Goal: Information Seeking & Learning: Learn about a topic

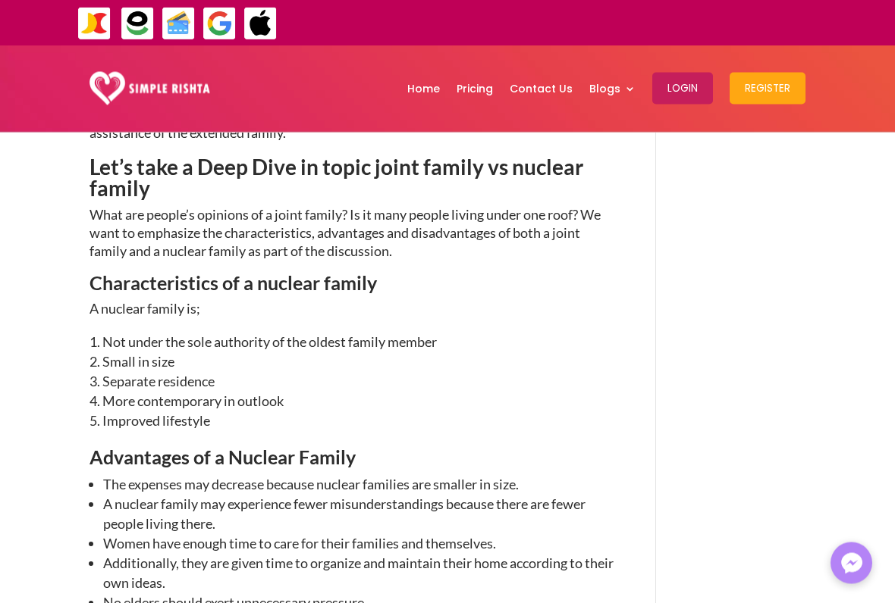
scroll to position [1675, 0]
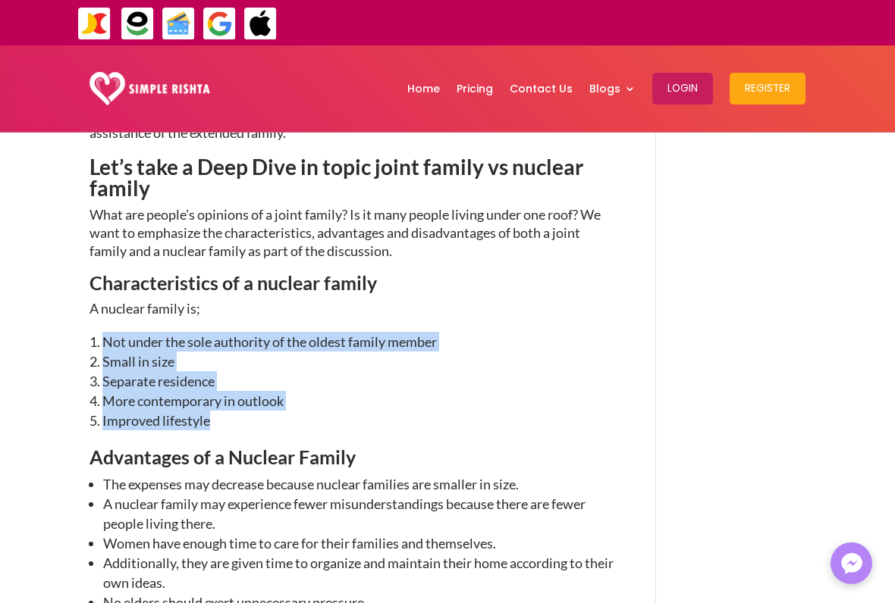
click at [156, 475] on li "The expenses may decrease because nuclear families are smaller in size." at bounding box center [359, 485] width 513 height 20
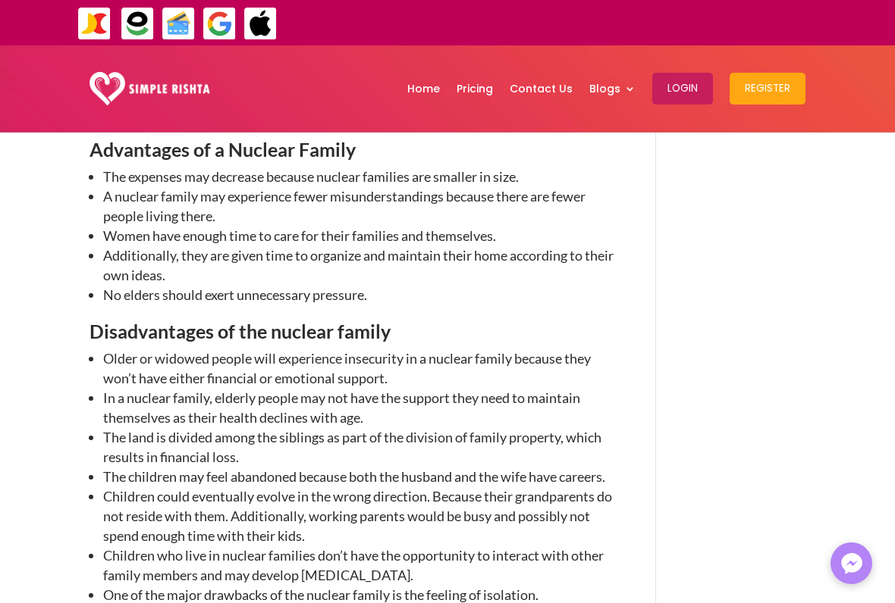
scroll to position [1986, 0]
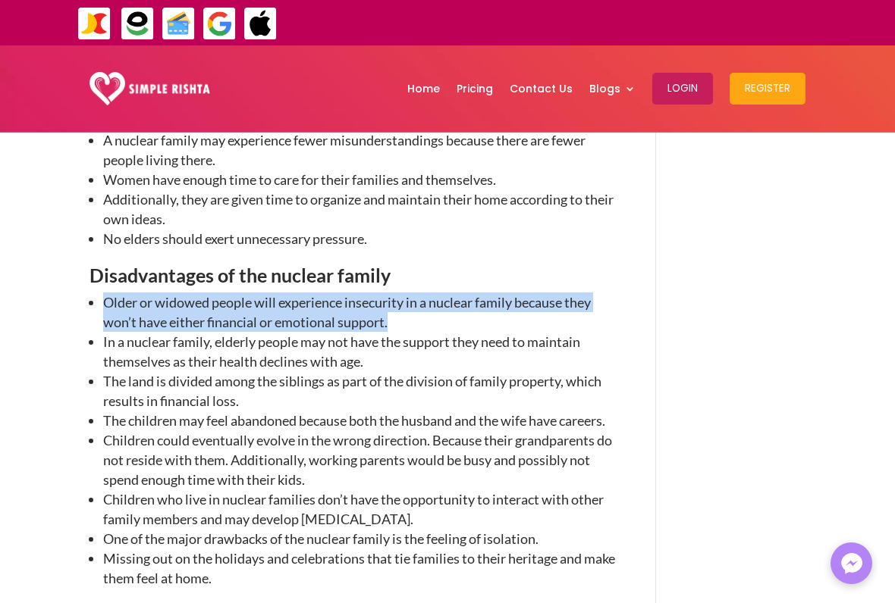
click at [601, 371] on li "The land is divided among the siblings as part of the division of family proper…" at bounding box center [359, 390] width 513 height 39
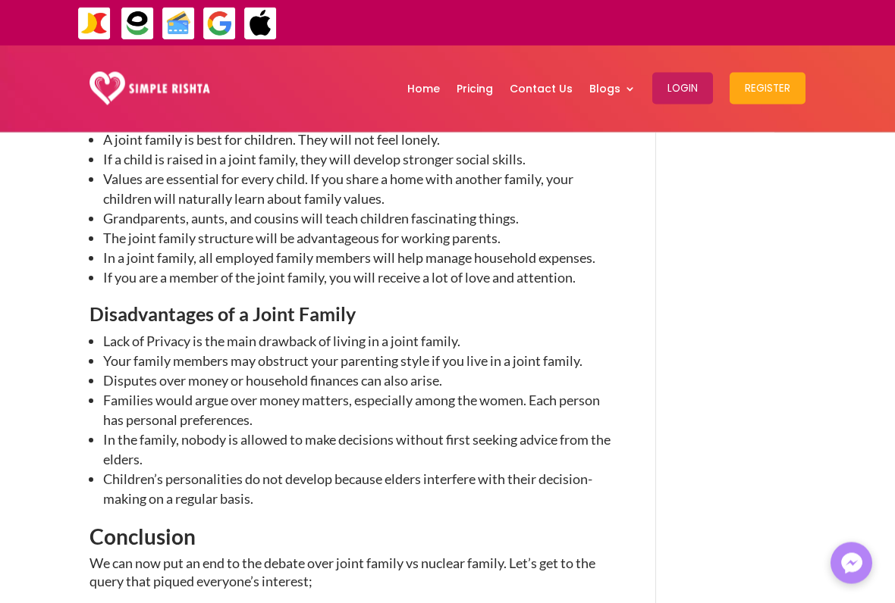
scroll to position [2715, 0]
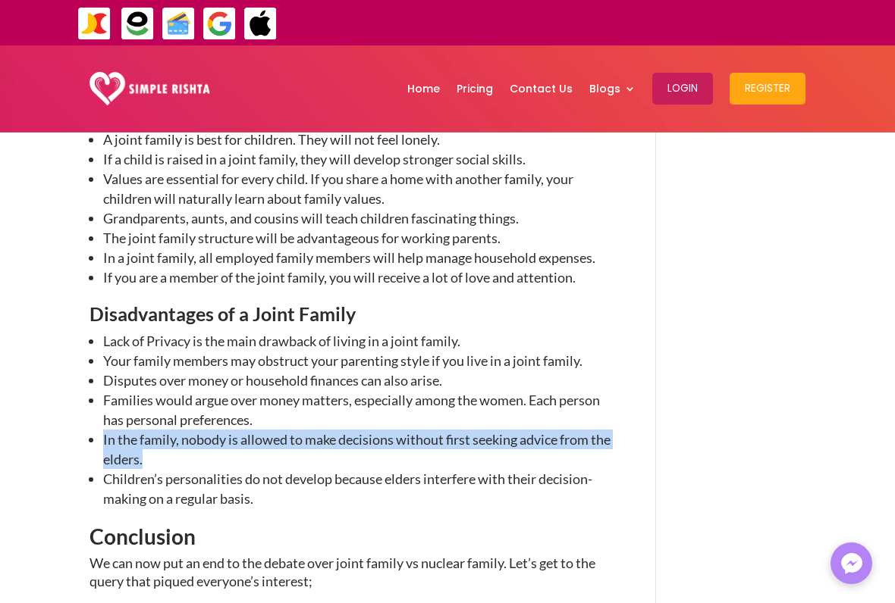
copy li "In the family, nobody is allowed to make decisions without first seeking advice…"
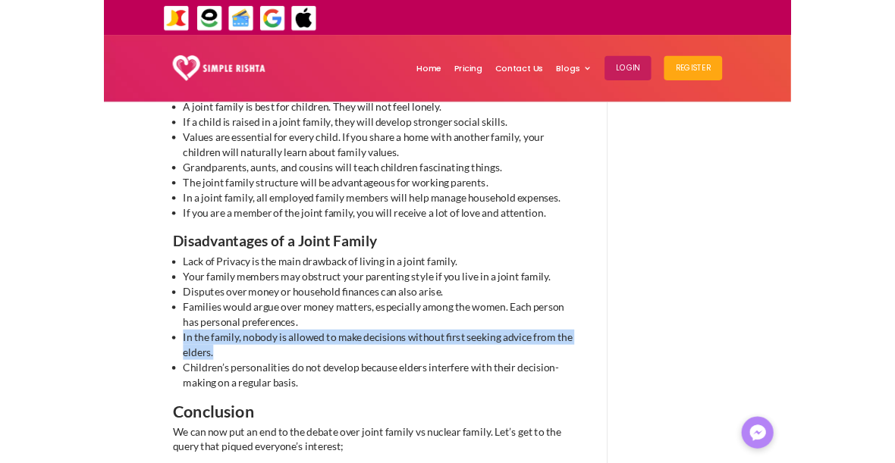
scroll to position [2794, 0]
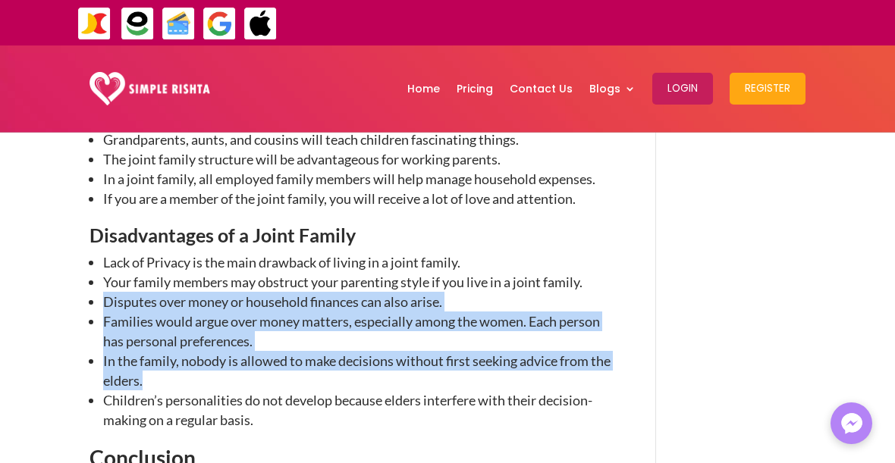
click at [160, 390] on li "Children’s personalities do not develop because elders interfere with their dec…" at bounding box center [359, 409] width 513 height 39
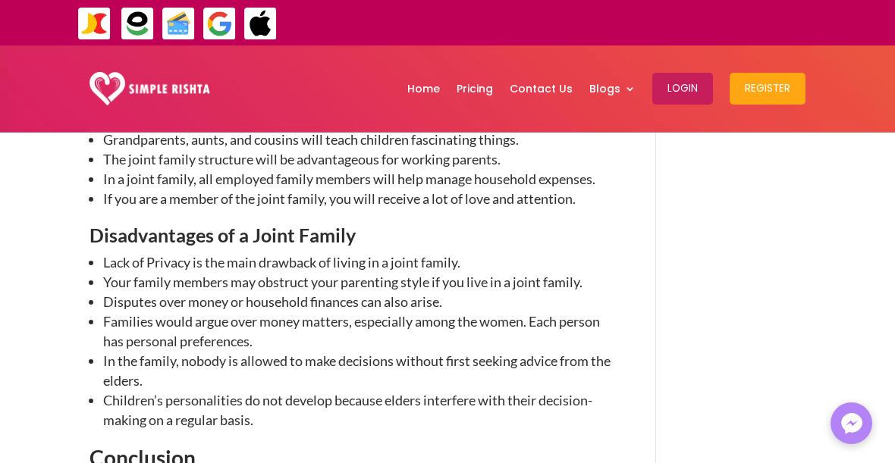
click at [123, 390] on li "Children’s personalities do not develop because elders interfere with their dec…" at bounding box center [359, 409] width 513 height 39
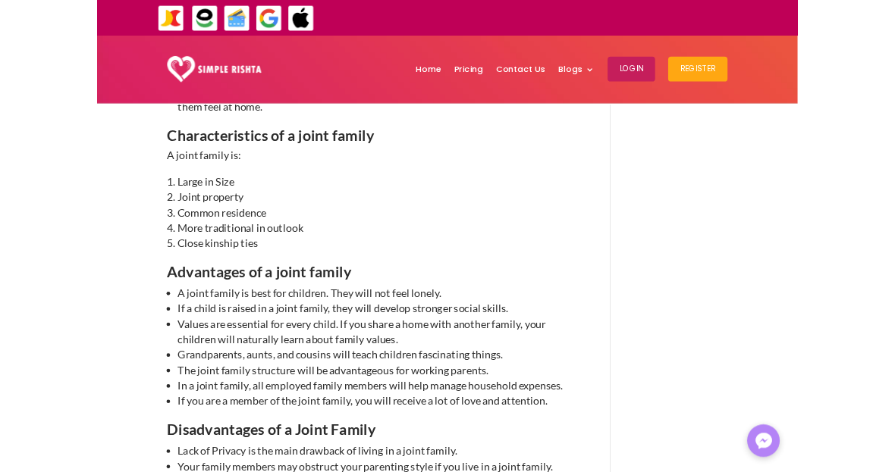
scroll to position [2481, 0]
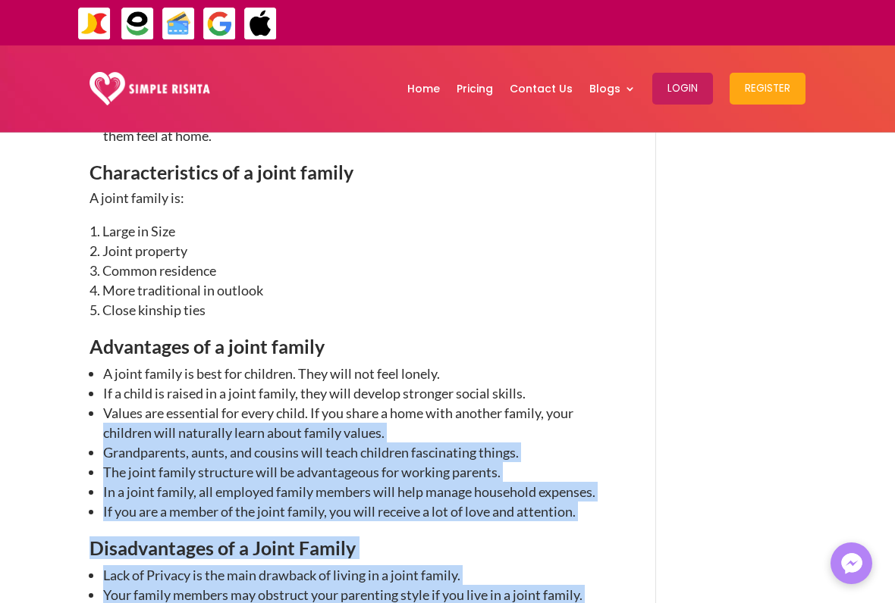
click at [60, 306] on div "Joint family Vs Nuclear family [DATE] | Relationship advice , Relationship goal…" at bounding box center [447, 304] width 895 height 5304
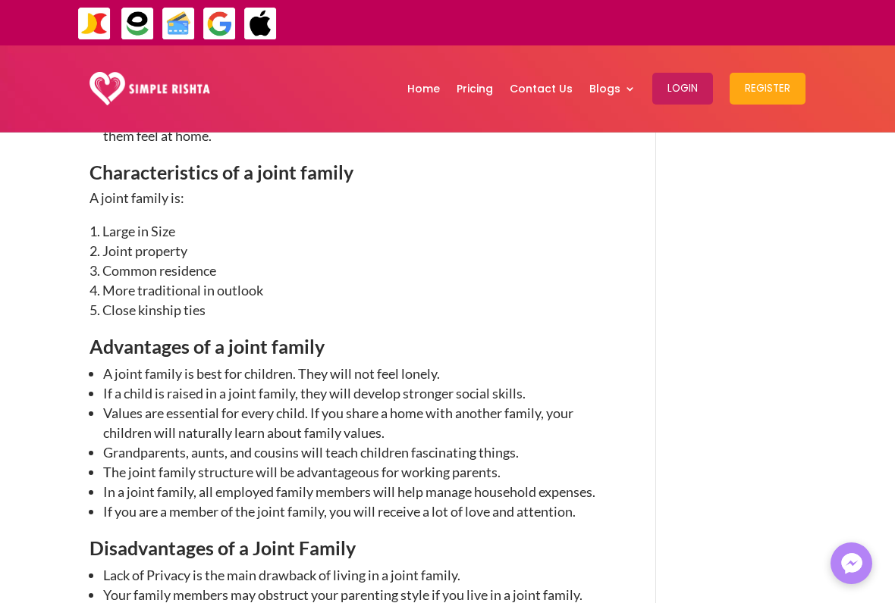
click at [108, 364] on li "A joint family is best for children. They will not feel lonely." at bounding box center [359, 374] width 513 height 20
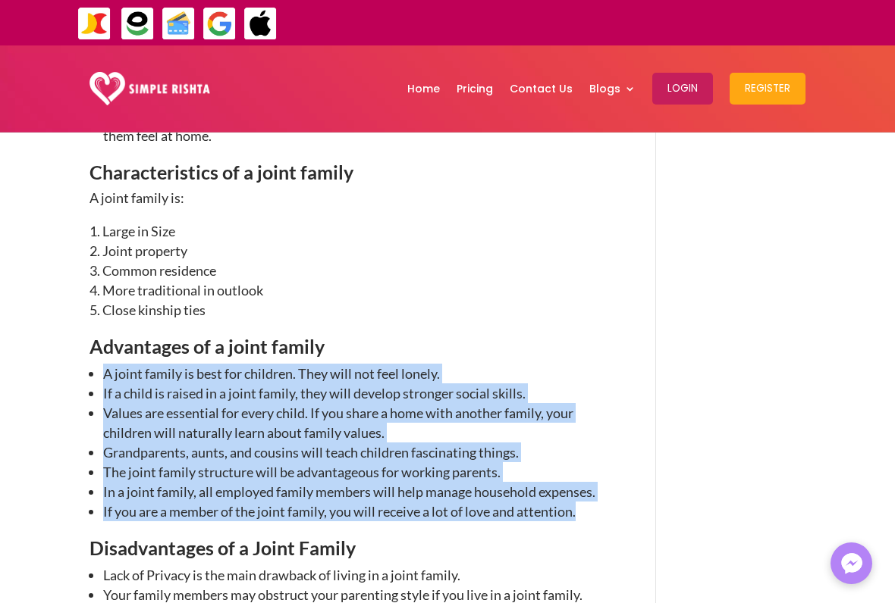
click at [555, 539] on h3 "Disadvantages of a Joint Family" at bounding box center [352, 552] width 527 height 27
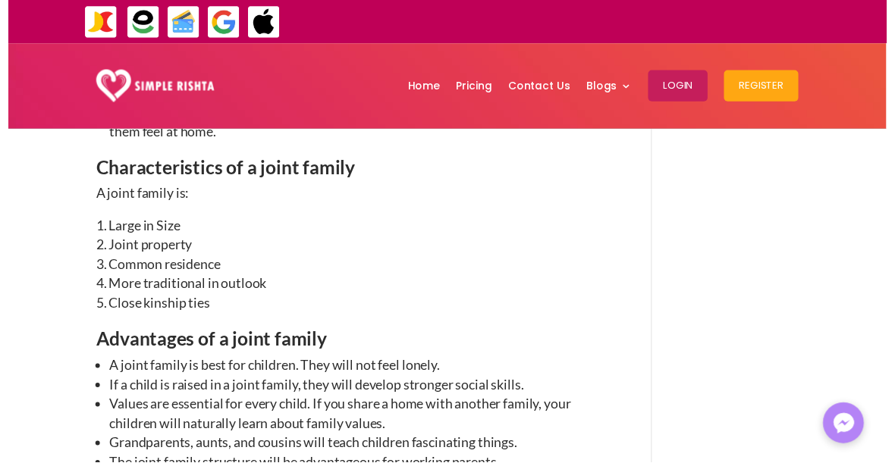
scroll to position [2560, 0]
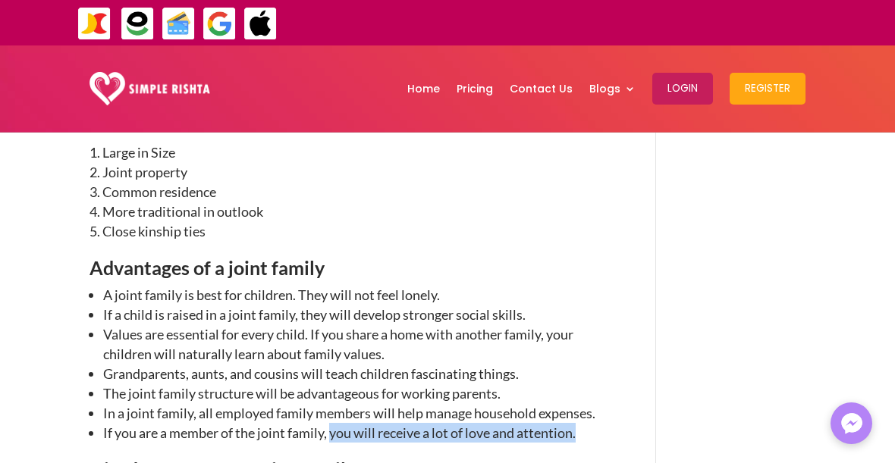
copy li "you will receive a lot of love and attention."
